Goal: Check status

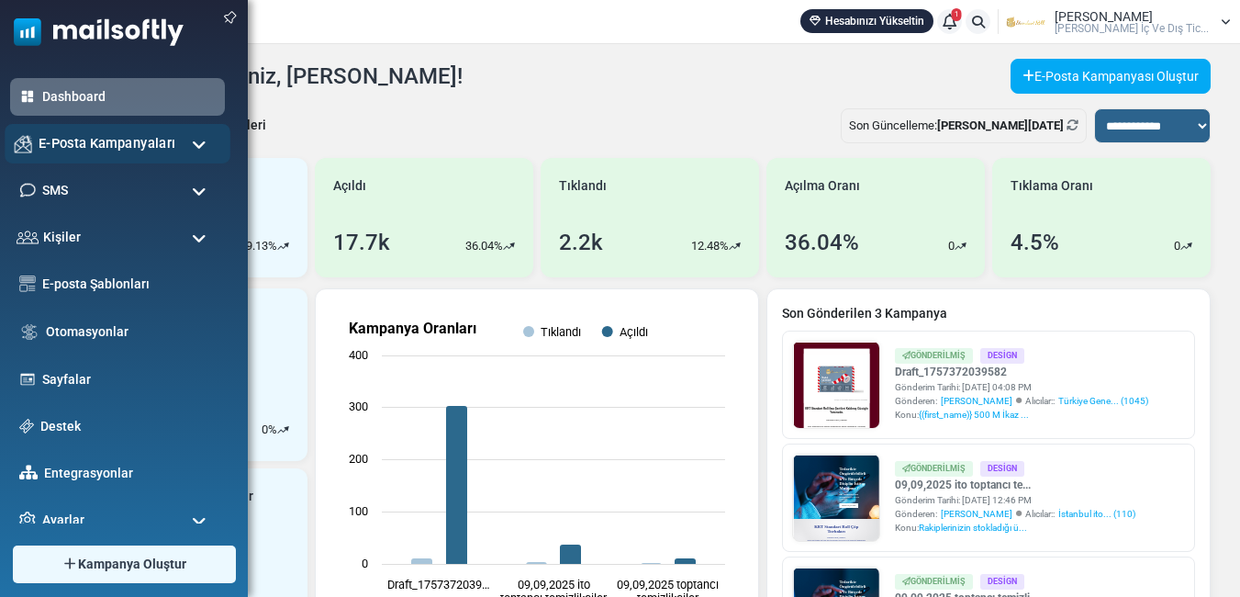
click at [95, 140] on span "E-Posta Kampanyaları" at bounding box center [107, 143] width 137 height 20
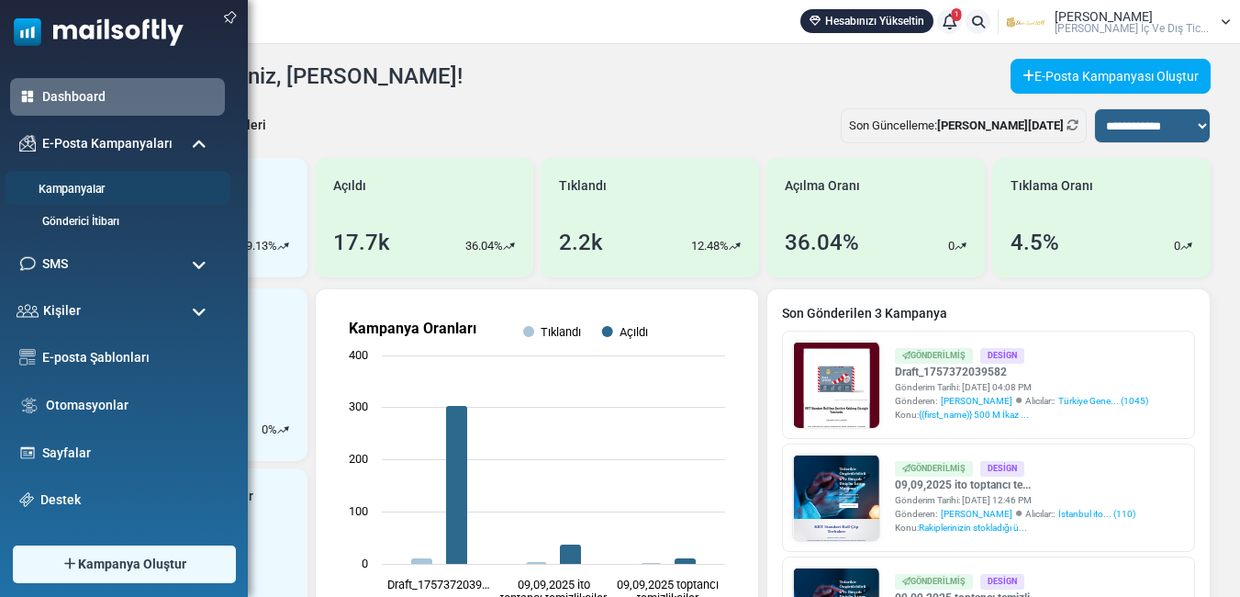
click at [91, 179] on li "Kampanyalar" at bounding box center [118, 188] width 226 height 34
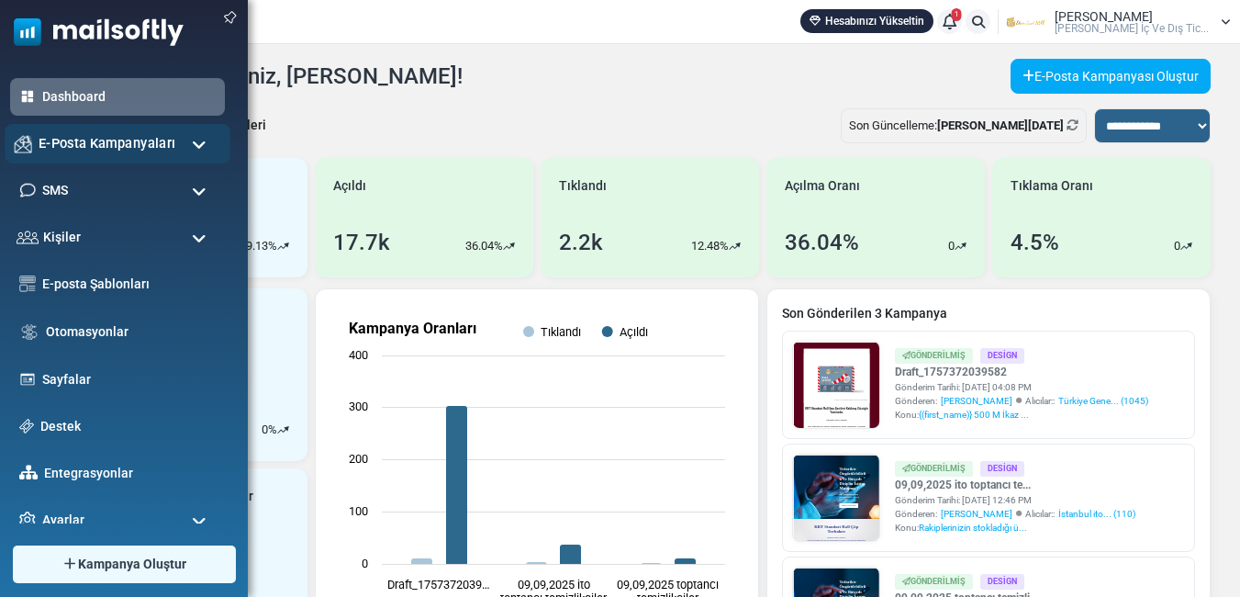
click at [105, 144] on span "E-Posta Kampanyaları" at bounding box center [107, 143] width 137 height 20
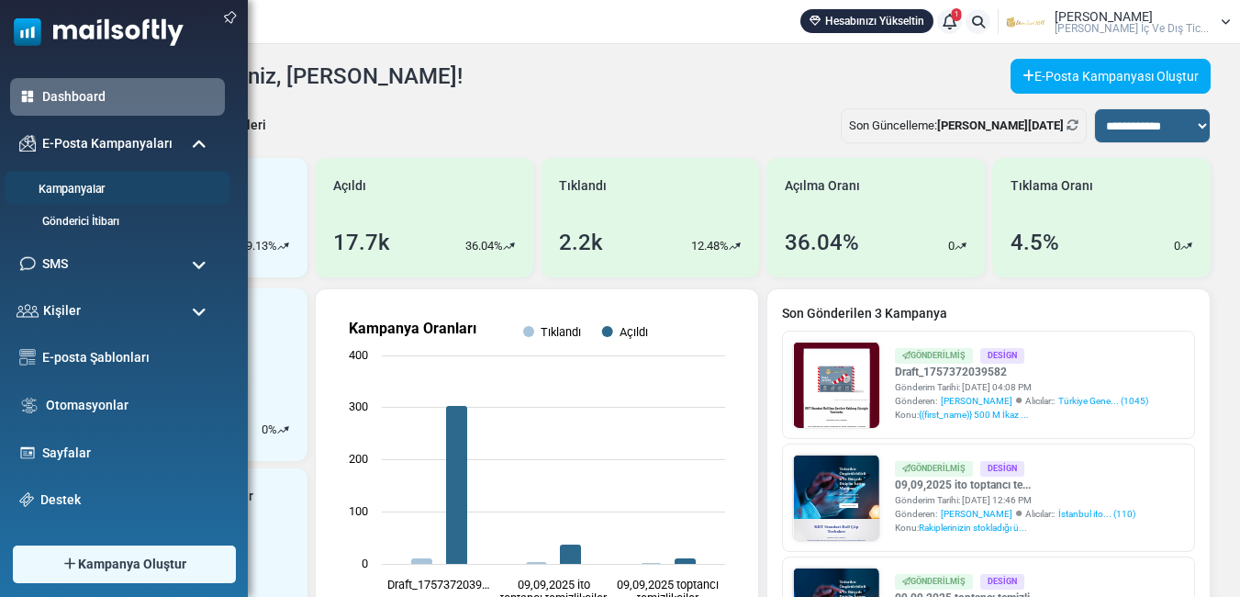
click at [96, 188] on link "Kampanyalar" at bounding box center [115, 189] width 220 height 17
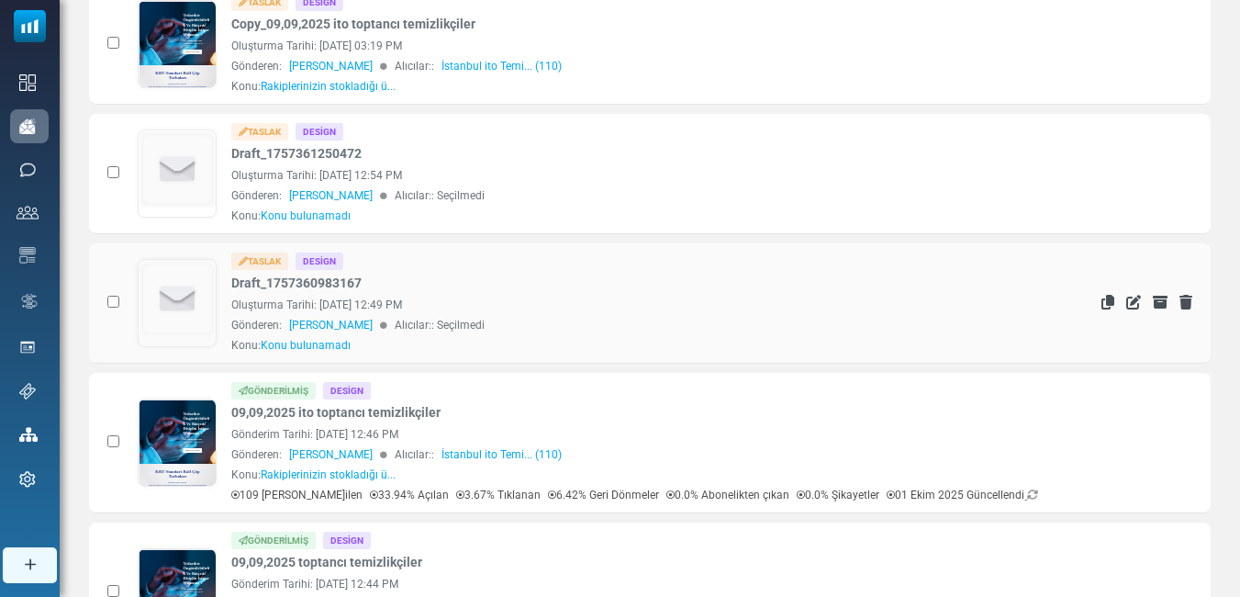
scroll to position [551, 0]
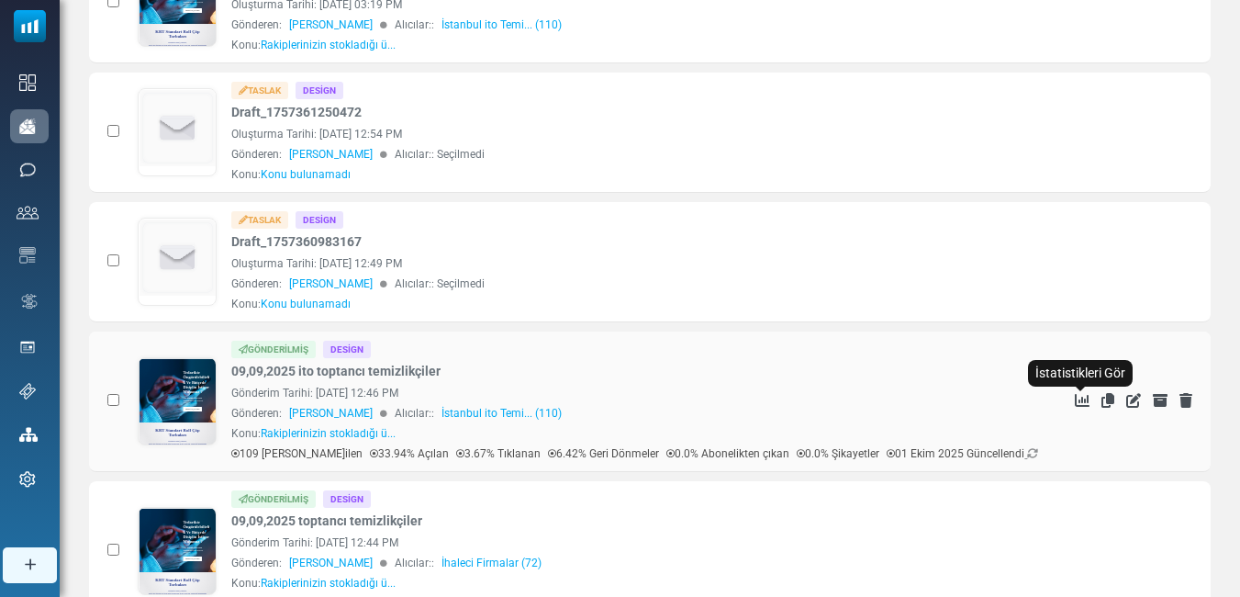
click at [1075, 398] on icon "İstatistikleri Gör" at bounding box center [1082, 400] width 15 height 15
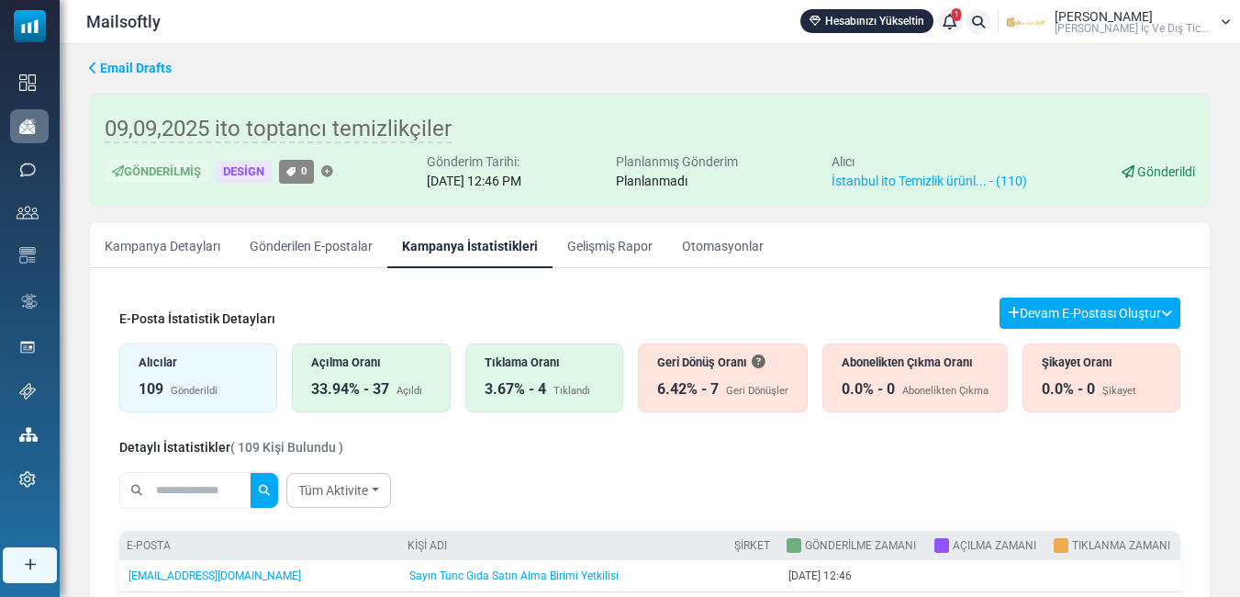
click at [167, 372] on div "Alıcılar 109 Gönderildi" at bounding box center [198, 377] width 158 height 69
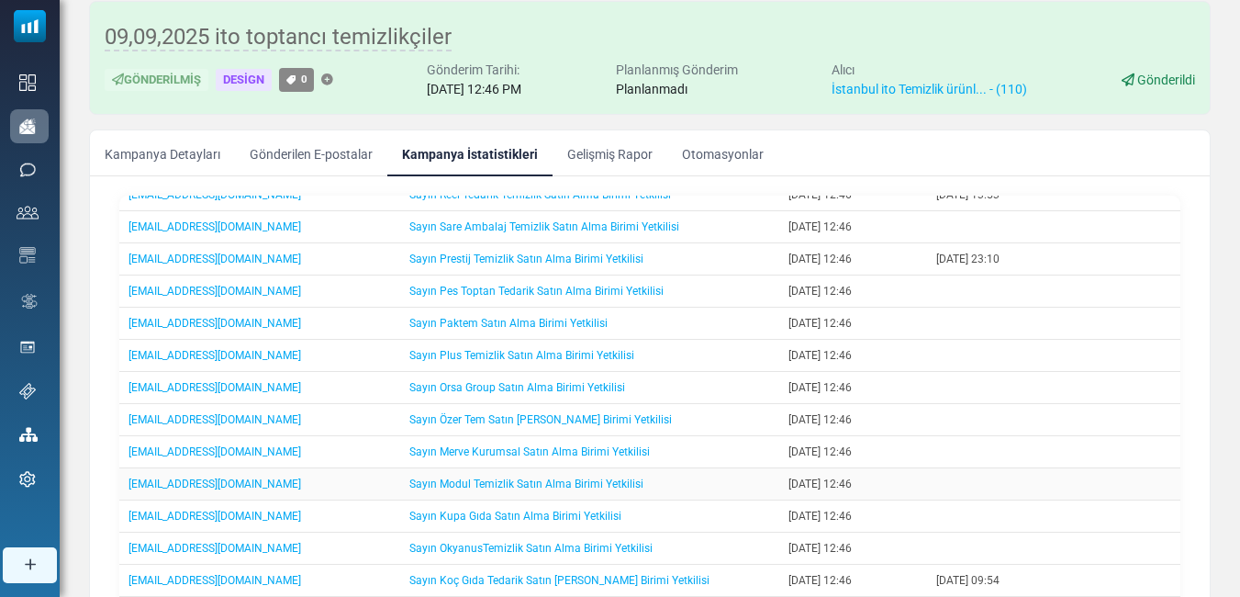
scroll to position [275, 0]
